Goal: Information Seeking & Learning: Learn about a topic

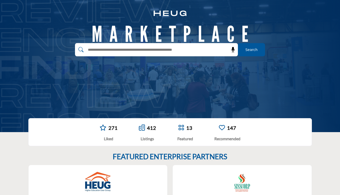
scroll to position [51, 0]
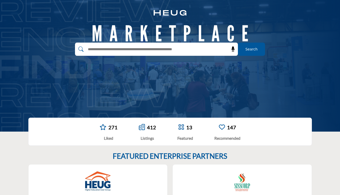
click at [151, 126] on link "412" at bounding box center [151, 127] width 9 height 6
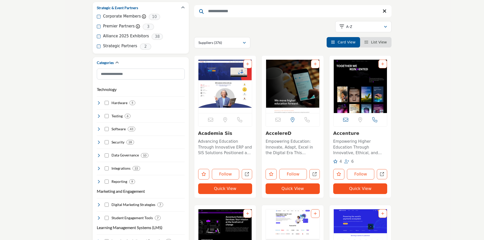
scroll to position [76, 0]
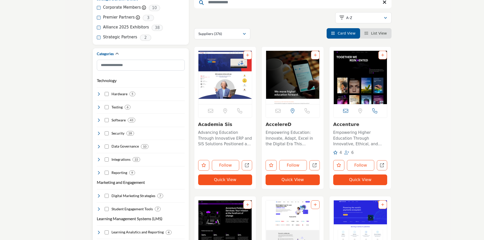
click at [98, 172] on icon at bounding box center [99, 172] width 4 height 4
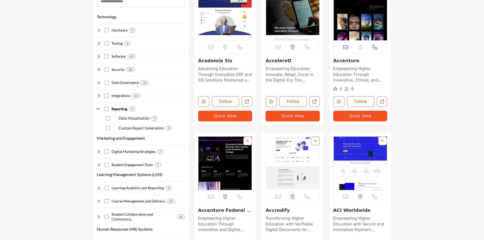
scroll to position [152, 0]
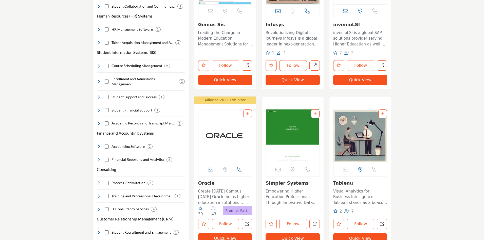
scroll to position [355, 0]
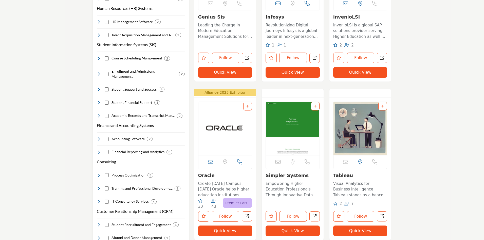
click at [219, 183] on p "Create [DATE] Campus, [DATE] Oracle helps higher education institutions worldwi…" at bounding box center [225, 189] width 54 height 17
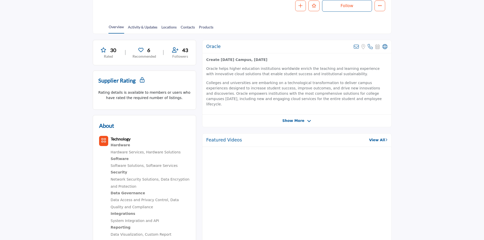
scroll to position [101, 0]
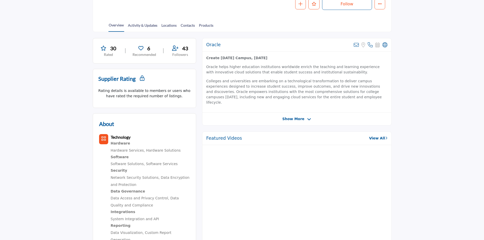
click at [296, 116] on div "Oracle View email address of this listing Sorry, but we don't have a location f…" at bounding box center [296, 81] width 189 height 87
click at [297, 116] on span "Show More" at bounding box center [294, 118] width 22 height 5
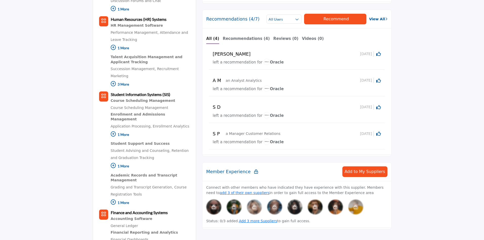
scroll to position [507, 0]
